Goal: Task Accomplishment & Management: Manage account settings

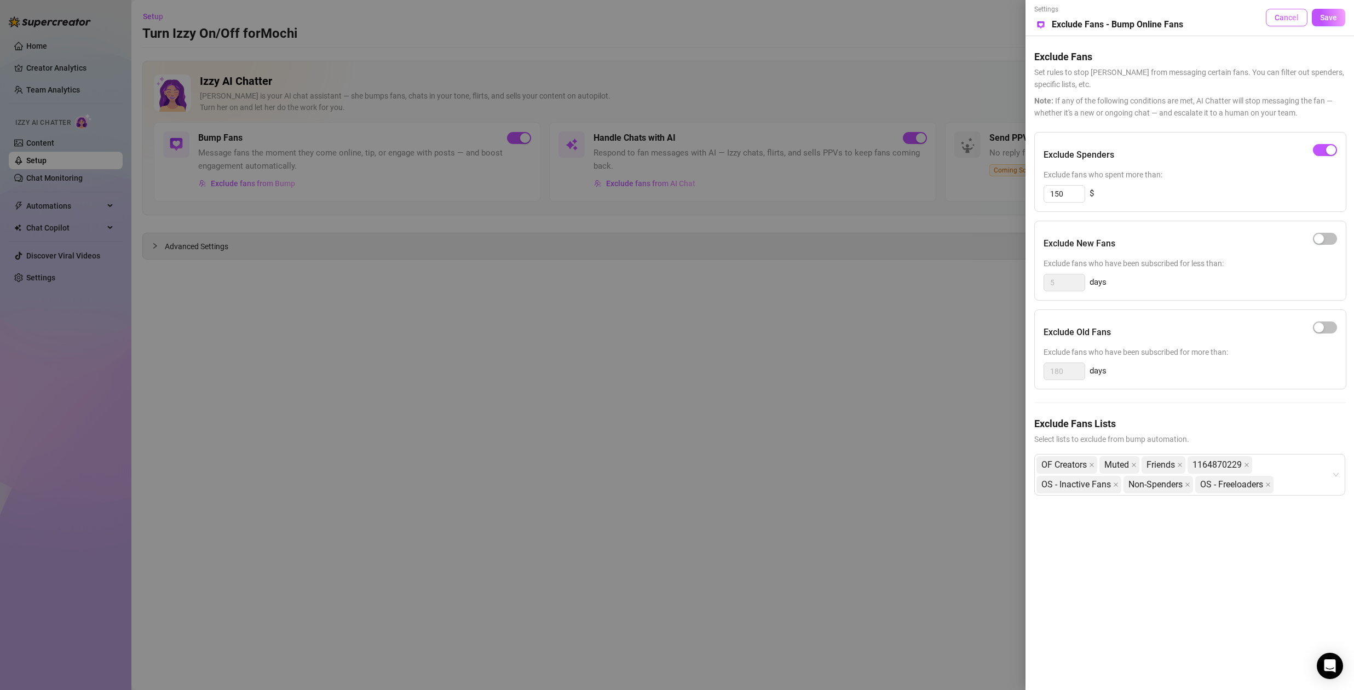
click at [1296, 20] on span "Cancel" at bounding box center [1286, 17] width 24 height 9
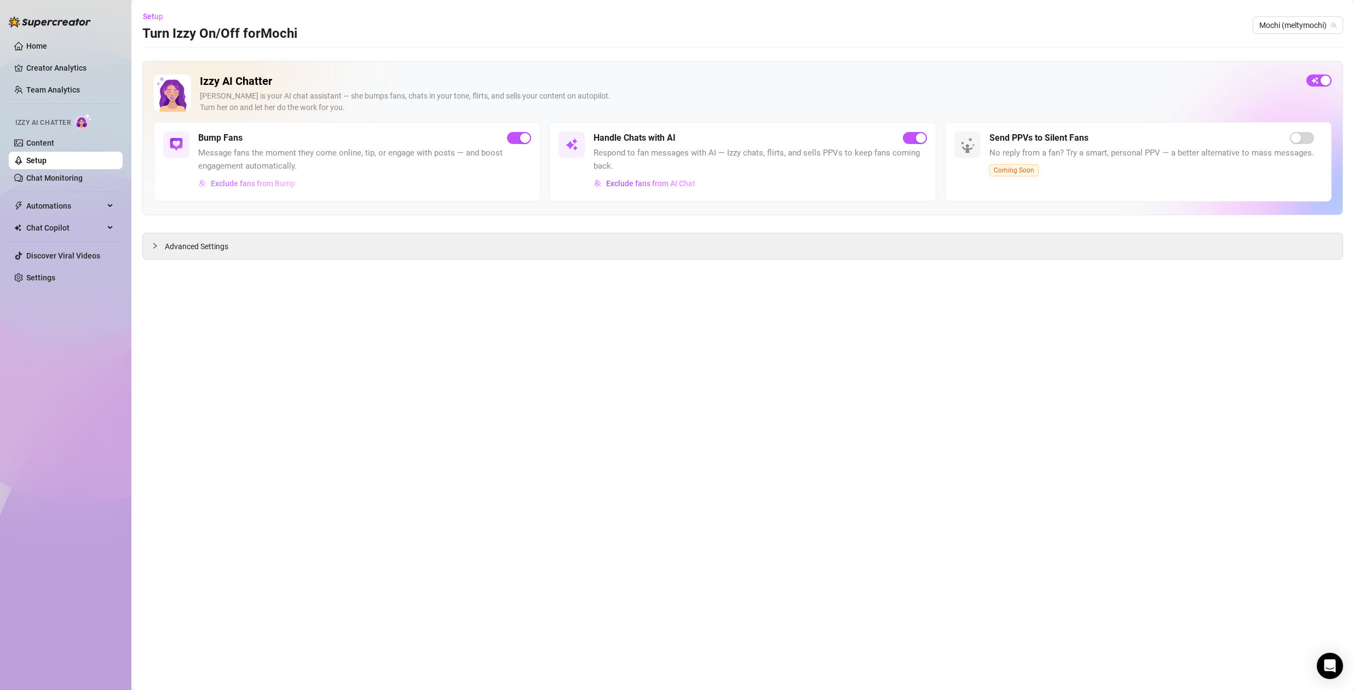
click at [257, 183] on span "Exclude fans from Bump" at bounding box center [253, 183] width 84 height 9
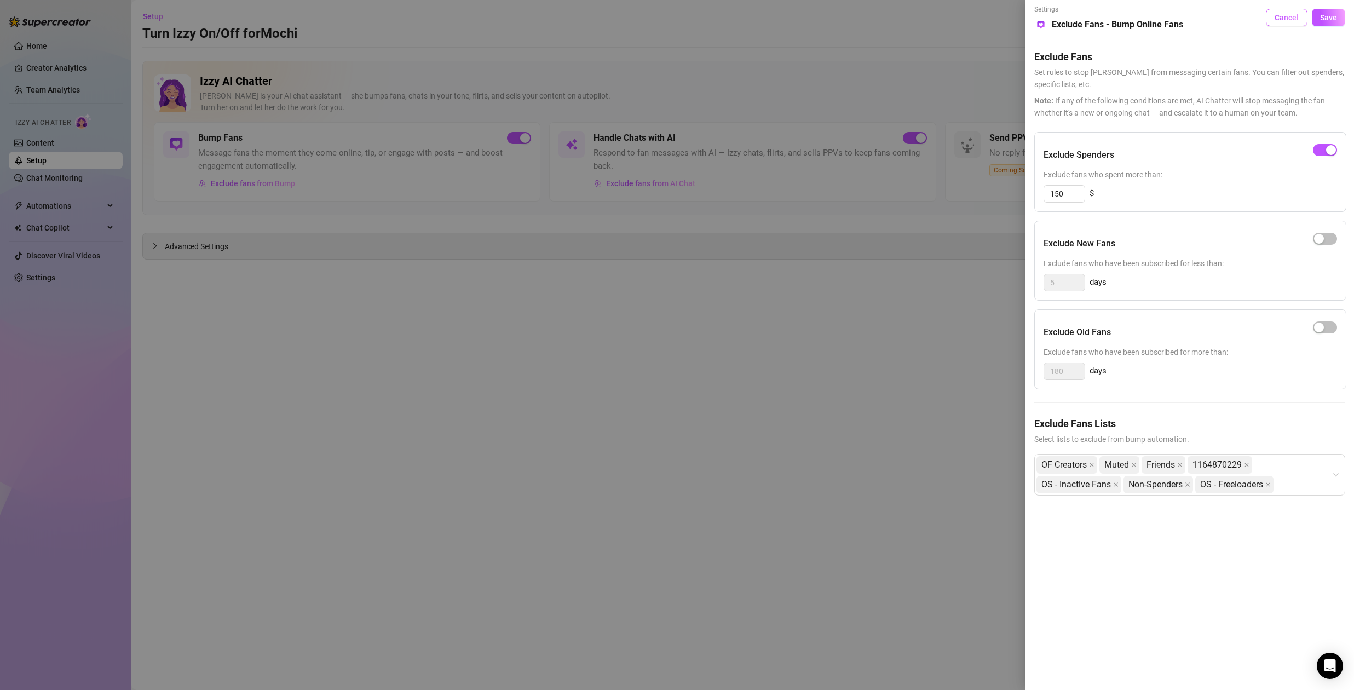
click at [1278, 19] on span "Cancel" at bounding box center [1286, 17] width 24 height 9
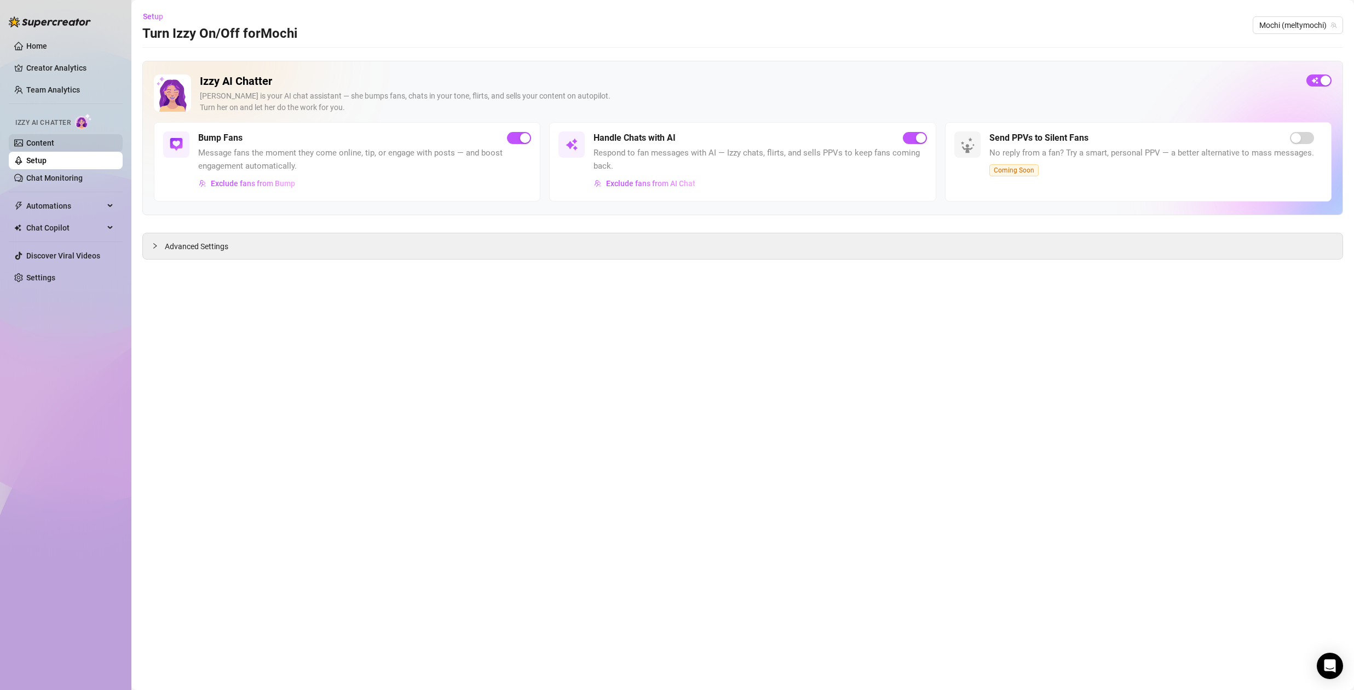
click at [45, 143] on link "Content" at bounding box center [40, 142] width 28 height 9
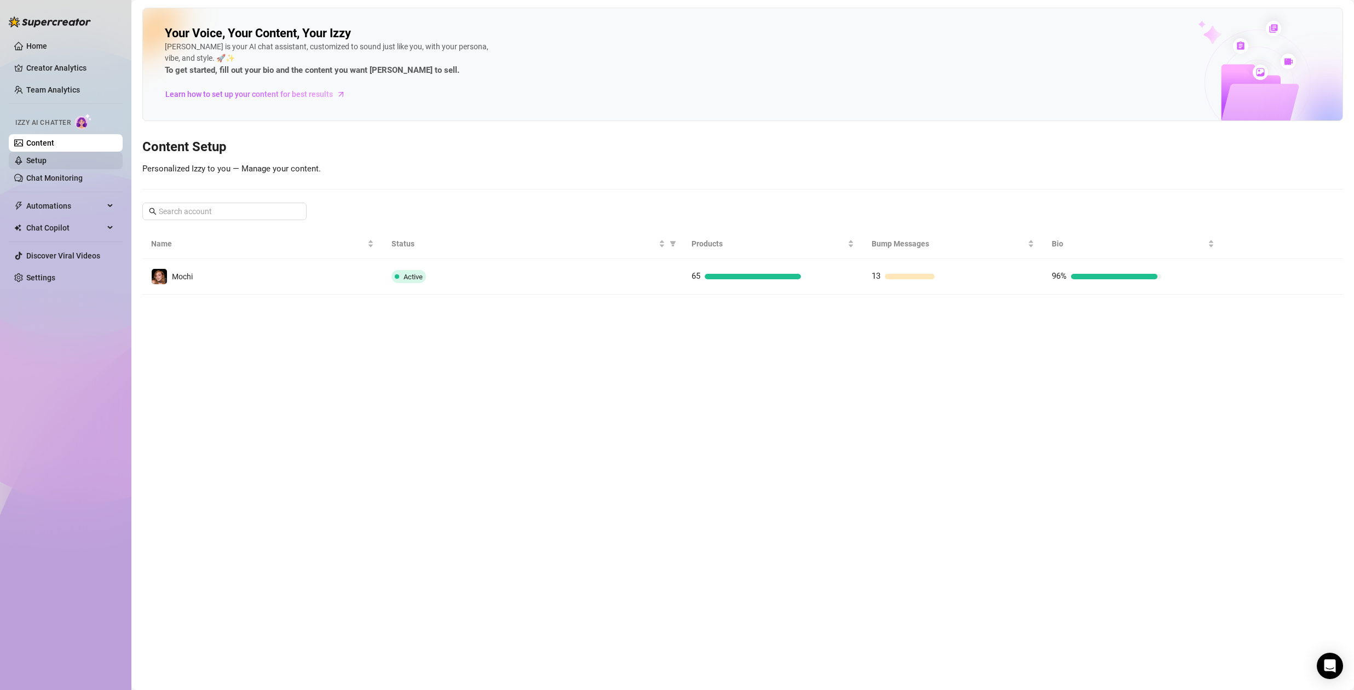
click at [44, 161] on link "Setup" at bounding box center [36, 160] width 20 height 9
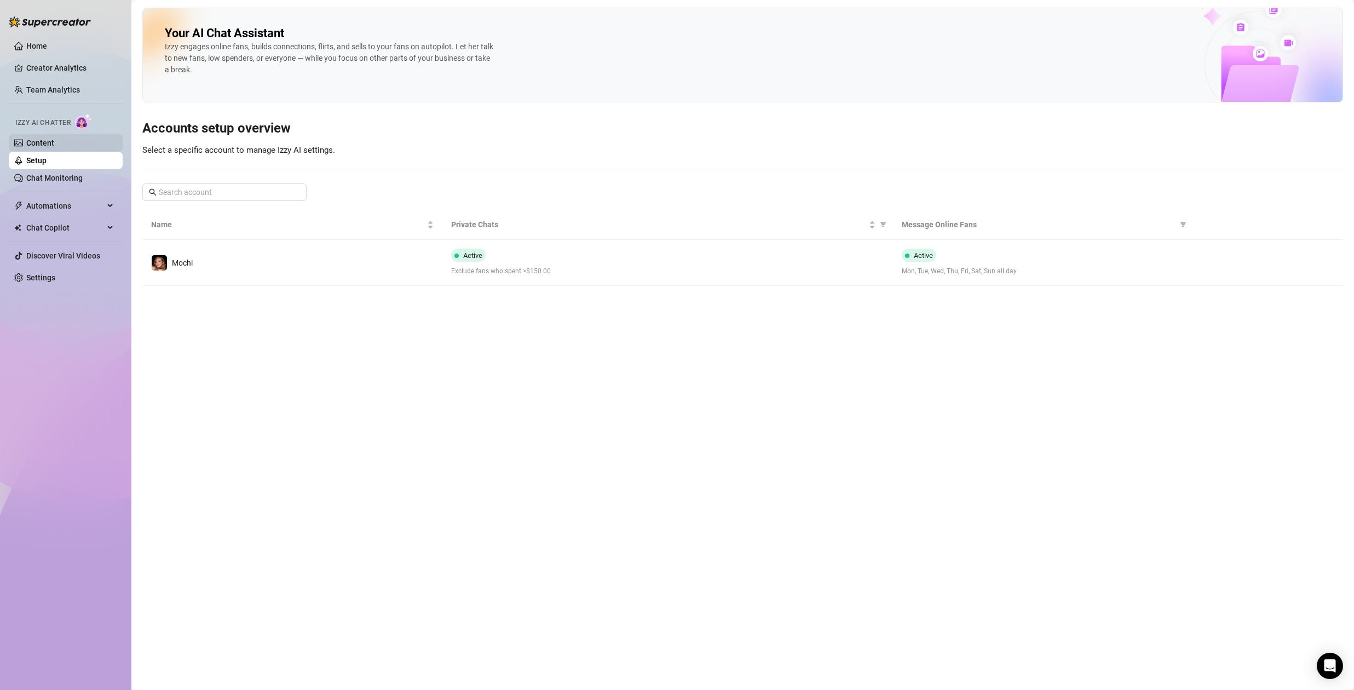
drag, startPoint x: 43, startPoint y: 138, endPoint x: 59, endPoint y: 140, distance: 16.6
click at [43, 138] on link "Content" at bounding box center [40, 142] width 28 height 9
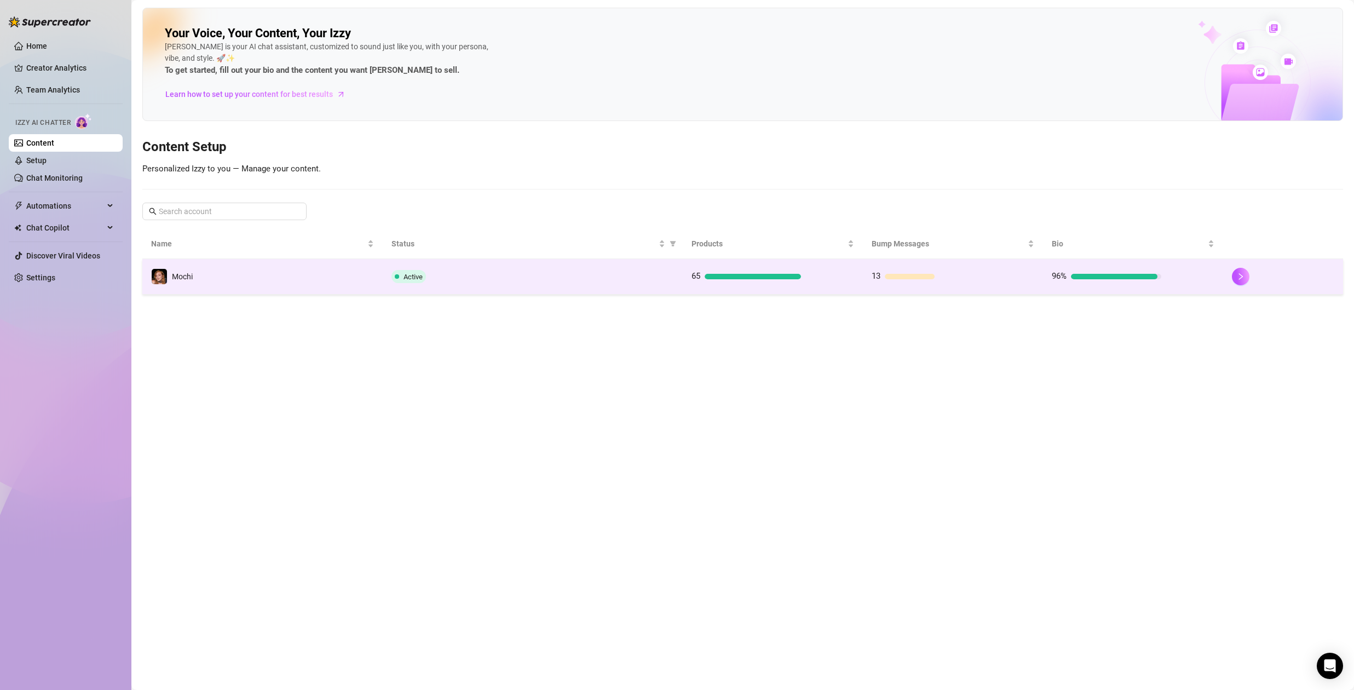
click at [693, 275] on span "65" at bounding box center [695, 276] width 9 height 10
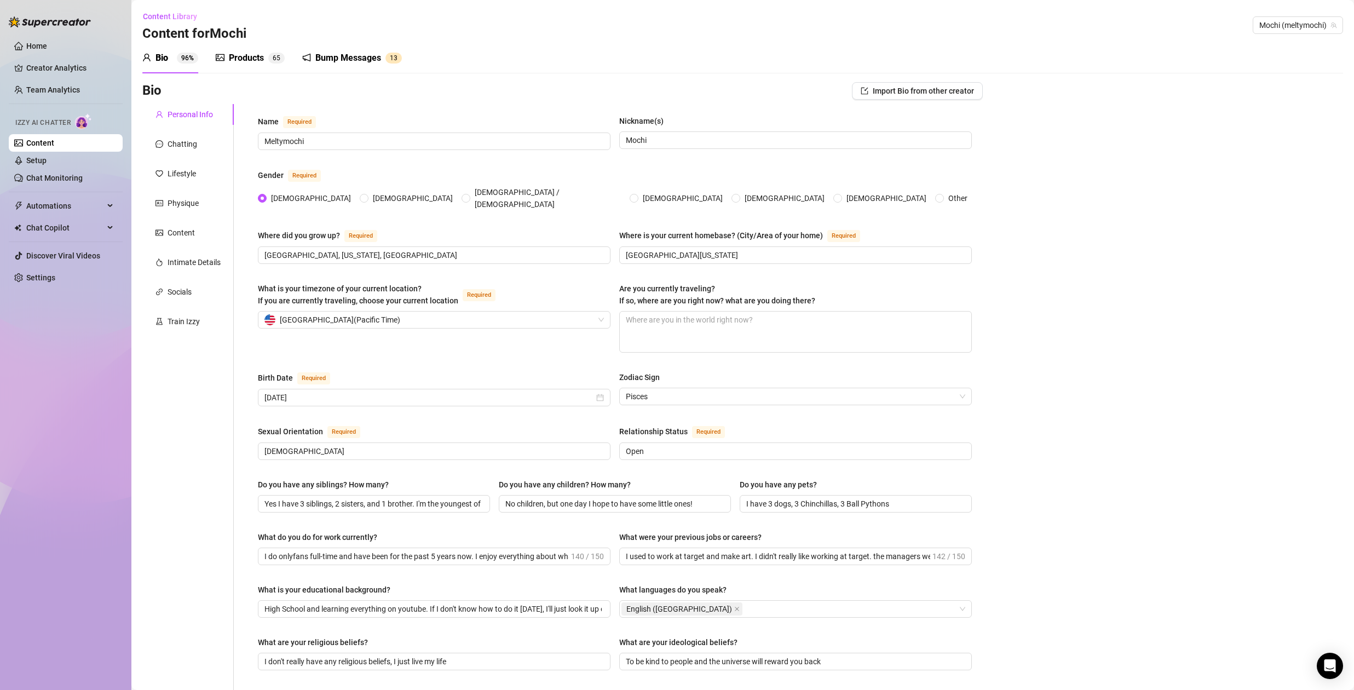
click at [252, 54] on div "Products" at bounding box center [246, 57] width 35 height 13
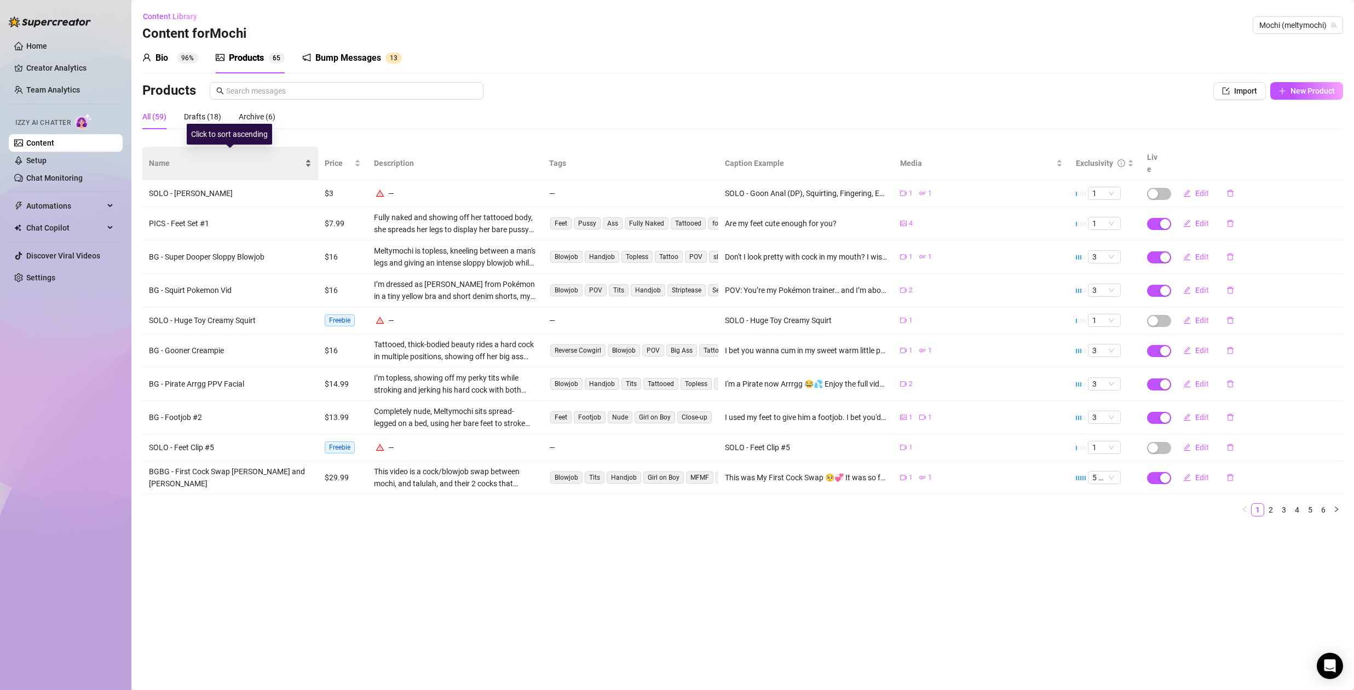
click at [213, 158] on span "Name" at bounding box center [226, 163] width 154 height 12
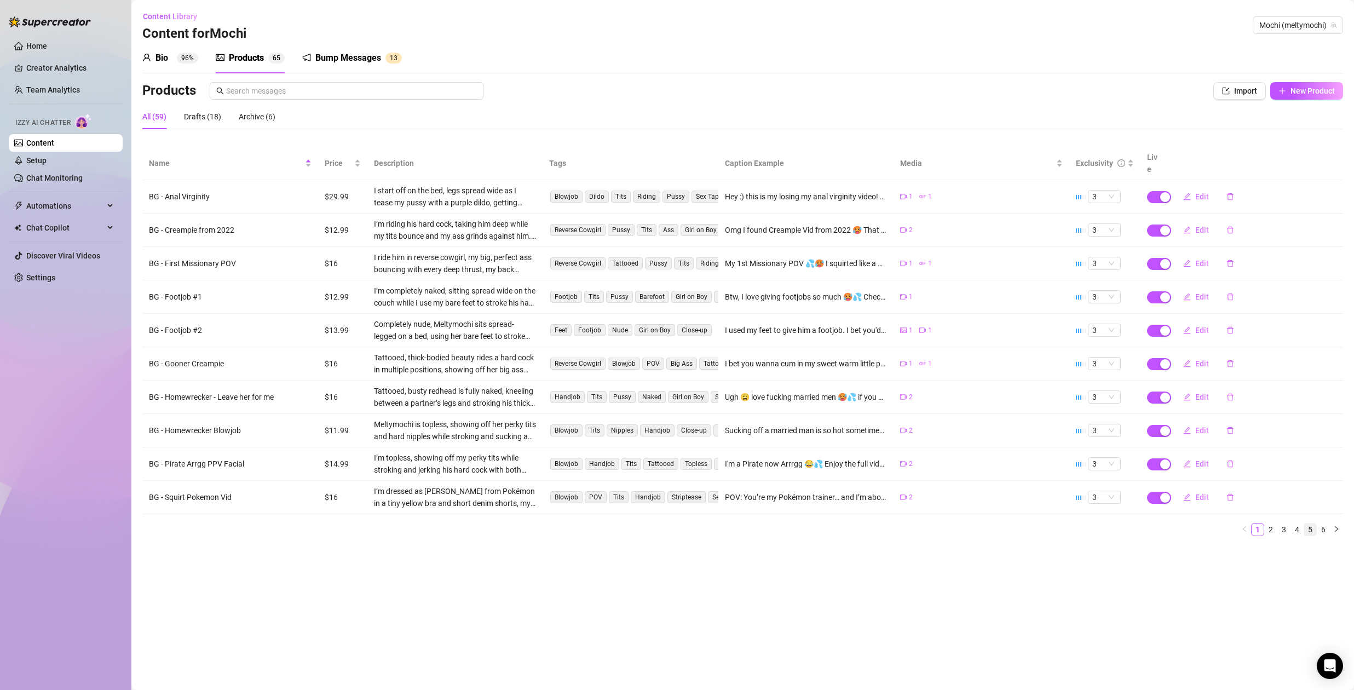
click at [1309, 523] on link "5" at bounding box center [1310, 529] width 12 height 12
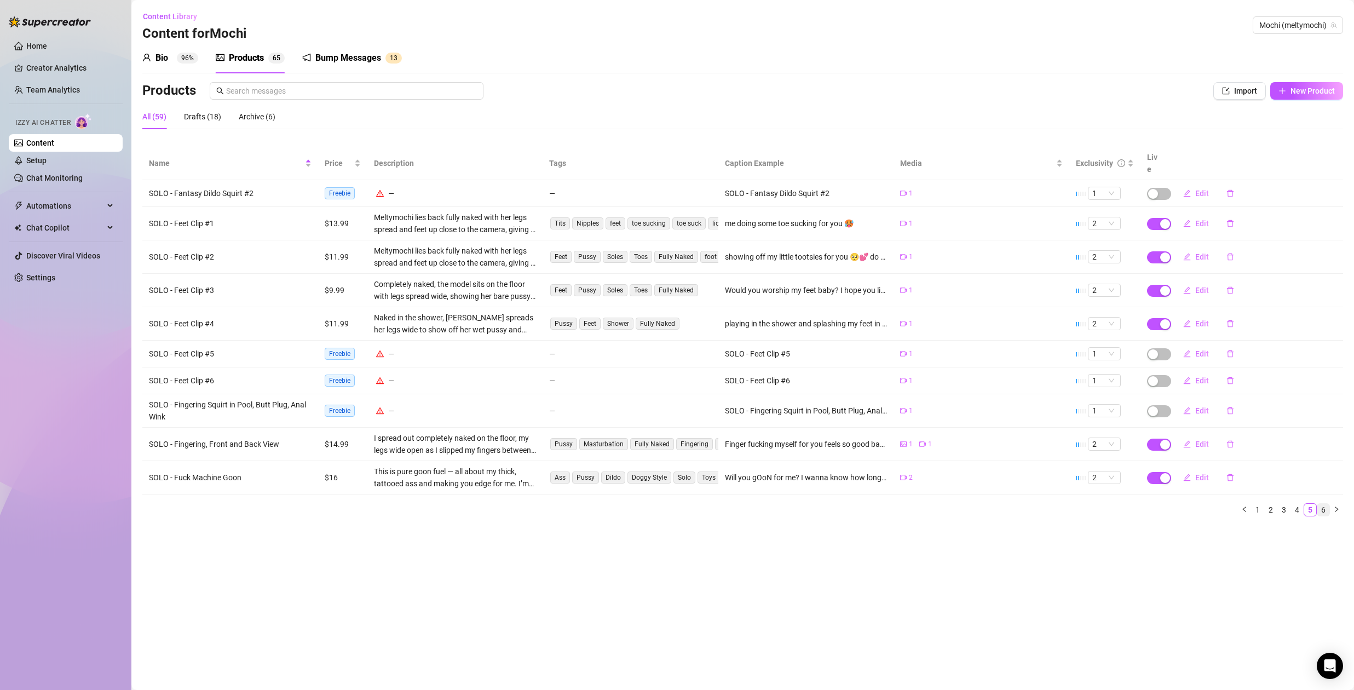
click at [1321, 504] on link "6" at bounding box center [1323, 510] width 12 height 12
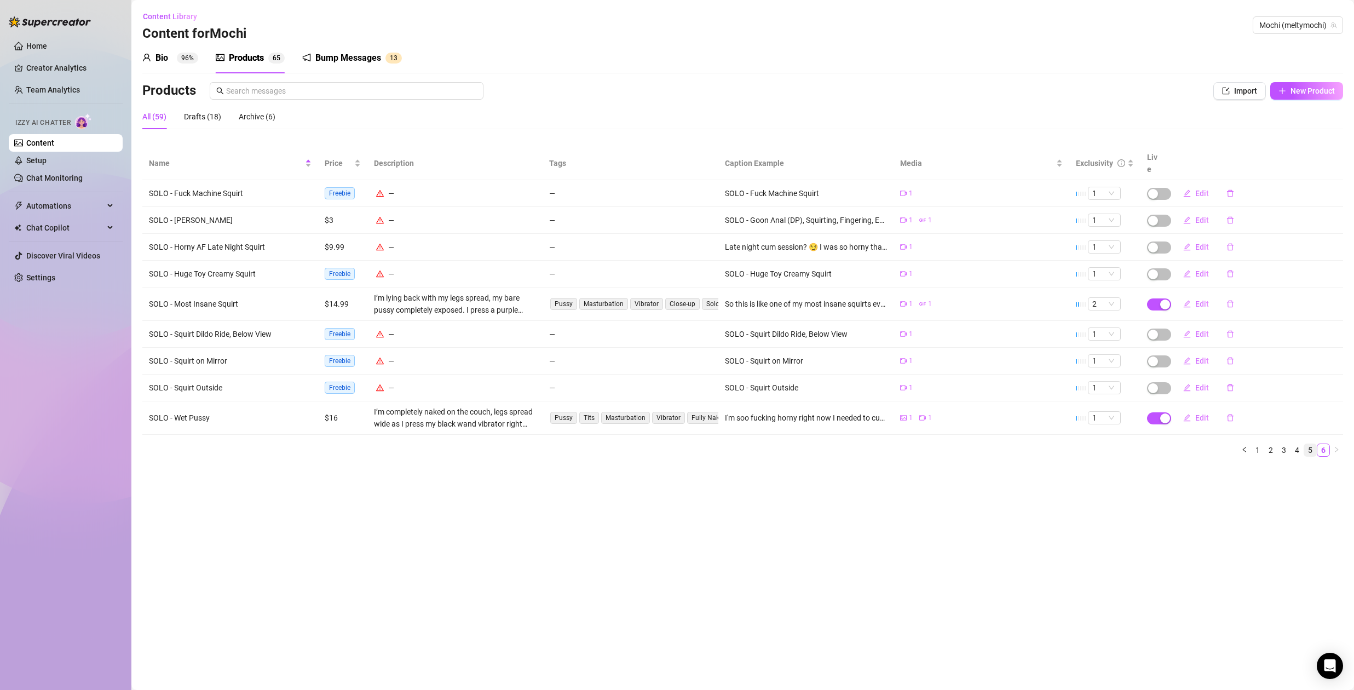
click at [1309, 444] on link "5" at bounding box center [1310, 450] width 12 height 12
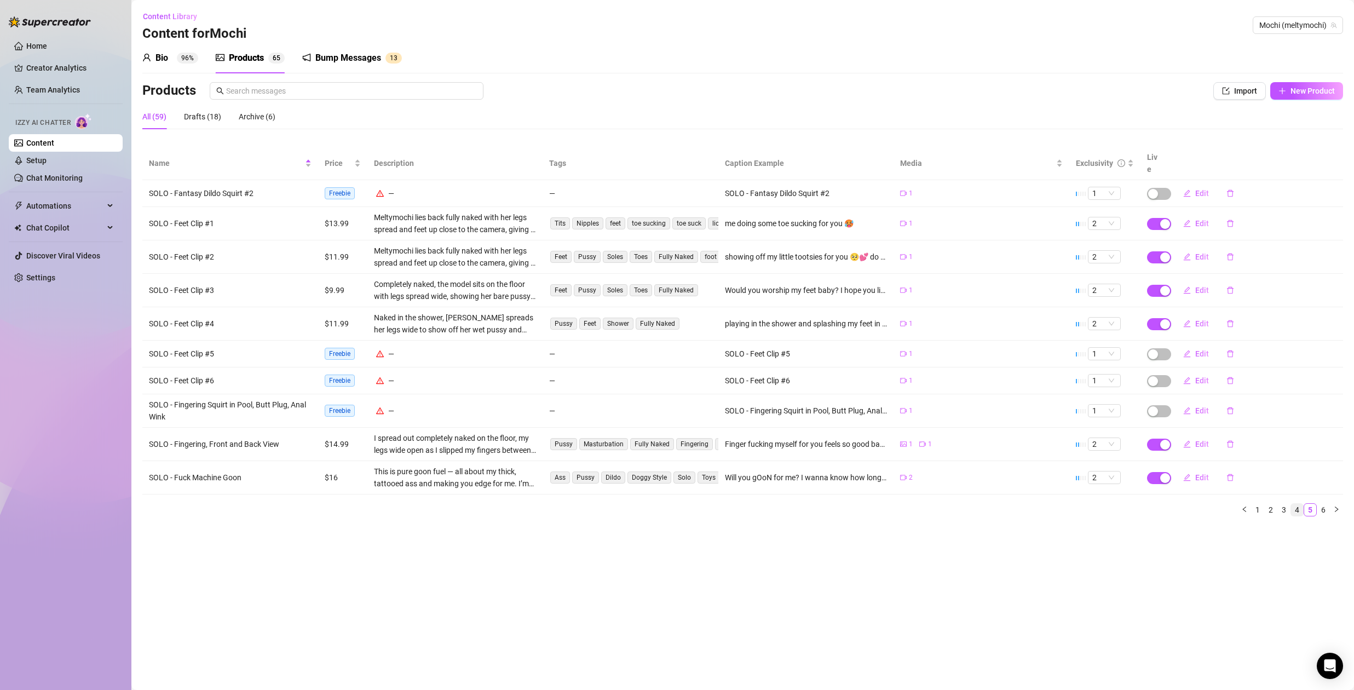
click at [1296, 504] on link "4" at bounding box center [1297, 510] width 12 height 12
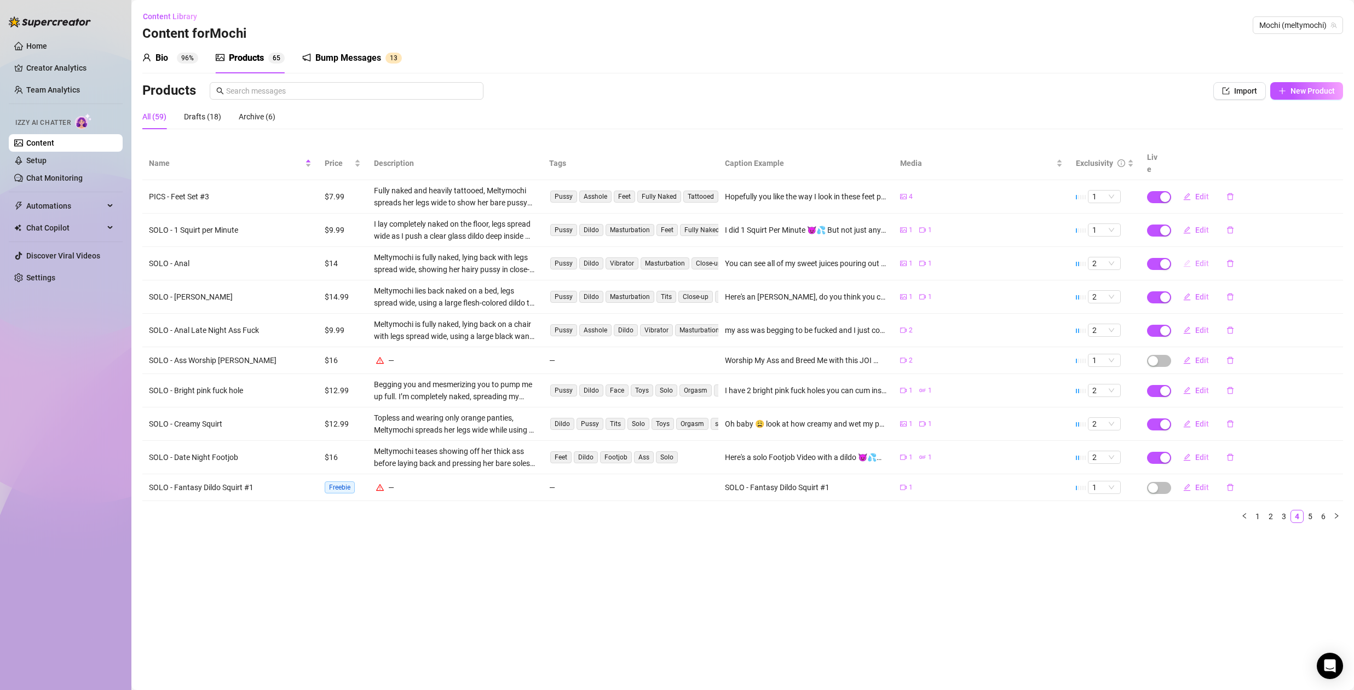
click at [1203, 259] on span "Edit" at bounding box center [1202, 263] width 14 height 9
type textarea "You can see all of my sweet juices pouring out of my pussy while I fuck my tigh…"
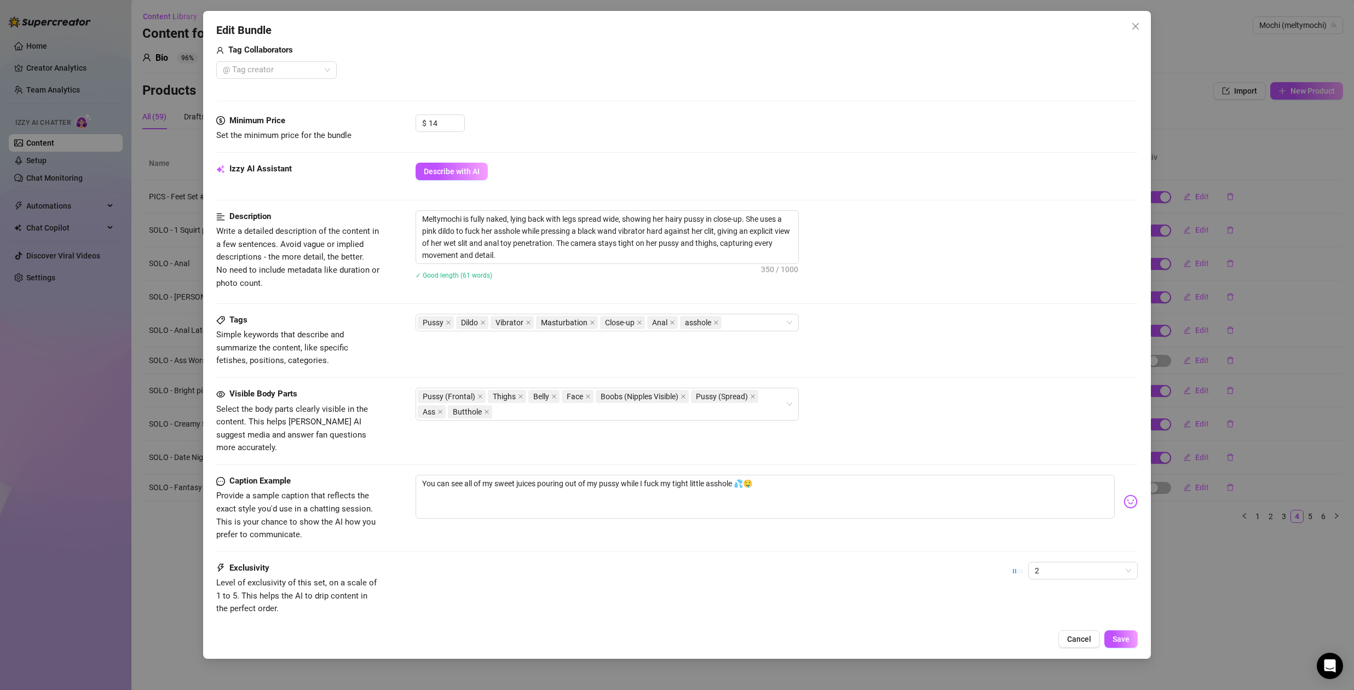
scroll to position [343, 0]
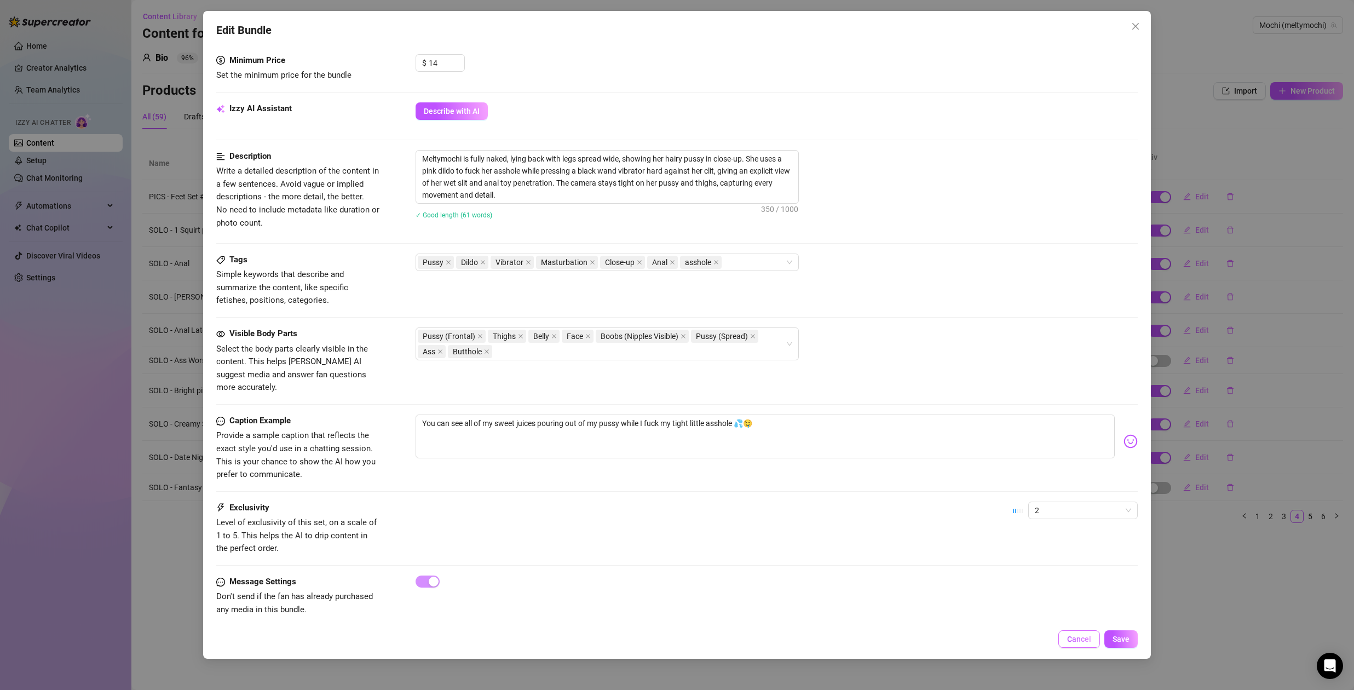
click at [1077, 636] on span "Cancel" at bounding box center [1079, 638] width 24 height 9
